Goal: Check status

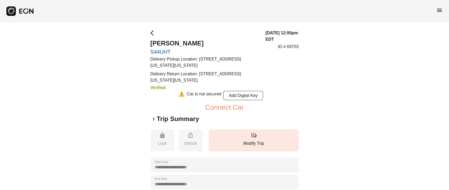
click at [153, 30] on span "arrow_back_ios" at bounding box center [153, 33] width 6 height 6
